Goal: Transaction & Acquisition: Obtain resource

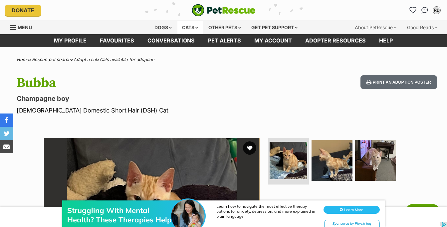
click at [199, 24] on div "Cats" at bounding box center [189, 27] width 25 height 13
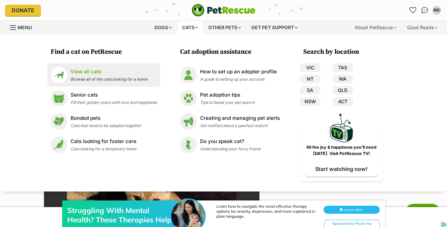
click at [100, 70] on p "View all cats" at bounding box center [109, 72] width 77 height 8
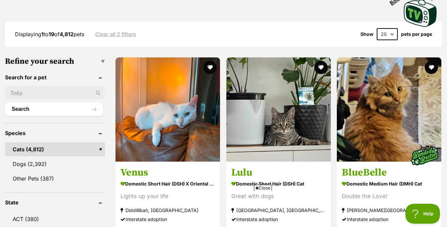
scroll to position [162, 0]
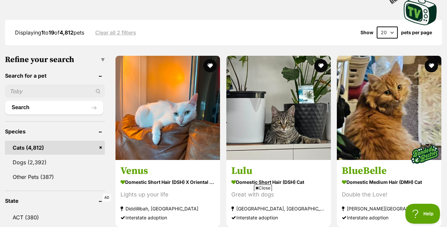
click at [64, 90] on input "text" at bounding box center [55, 91] width 100 height 13
type input "ragdoll"
click at [5, 101] on button "Search" at bounding box center [54, 107] width 98 height 13
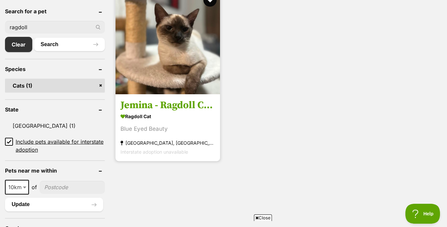
scroll to position [235, 0]
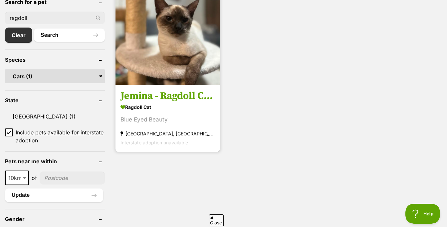
click at [160, 98] on h3 "Jemina - Ragdoll Cross" at bounding box center [167, 96] width 94 height 13
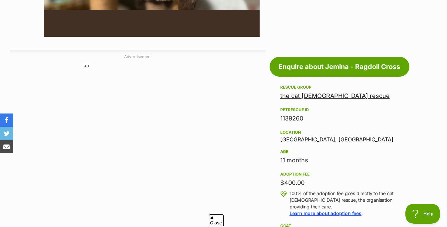
scroll to position [190, 0]
